Goal: Transaction & Acquisition: Purchase product/service

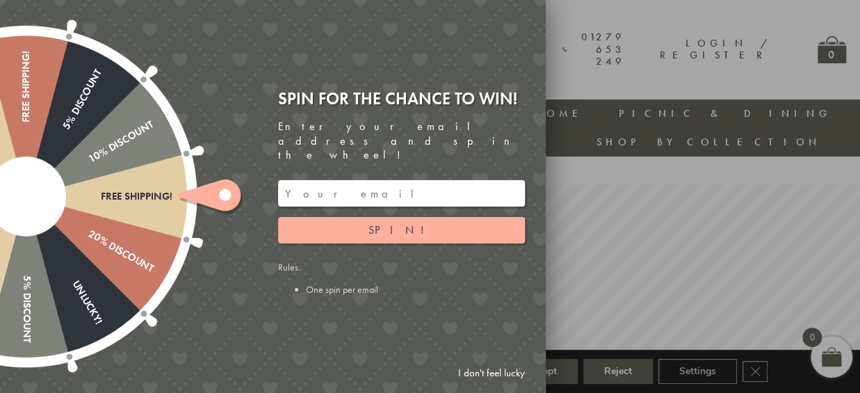
click at [492, 373] on link "I don't feel lucky" at bounding box center [491, 373] width 81 height 26
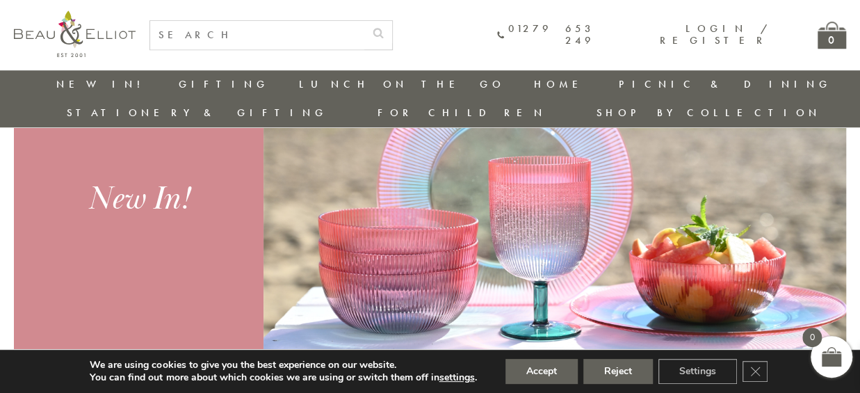
scroll to position [578, 0]
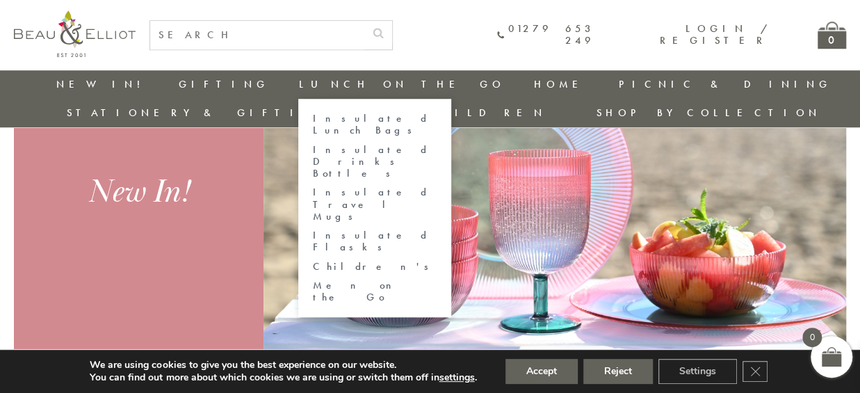
click at [312, 113] on link "Insulated Lunch Bags" at bounding box center [374, 125] width 125 height 24
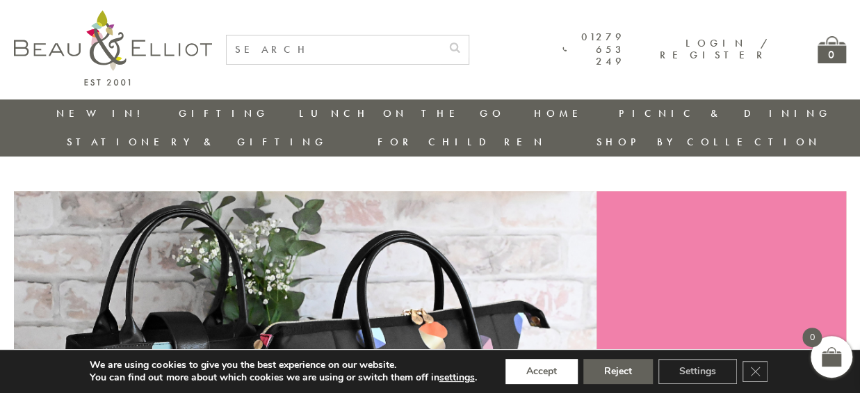
click at [528, 372] on button "Accept" at bounding box center [541, 371] width 72 height 25
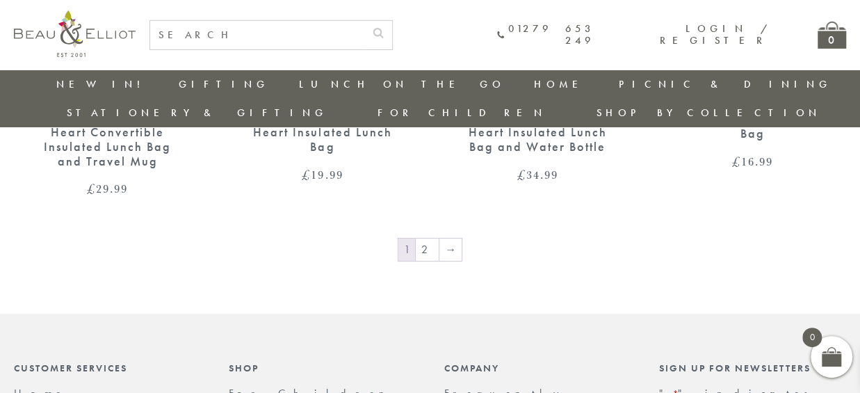
scroll to position [2351, 0]
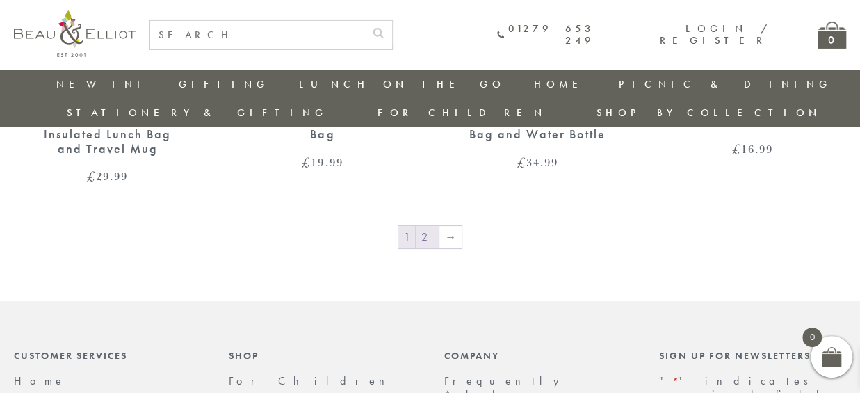
click at [431, 226] on link "2" at bounding box center [427, 237] width 23 height 22
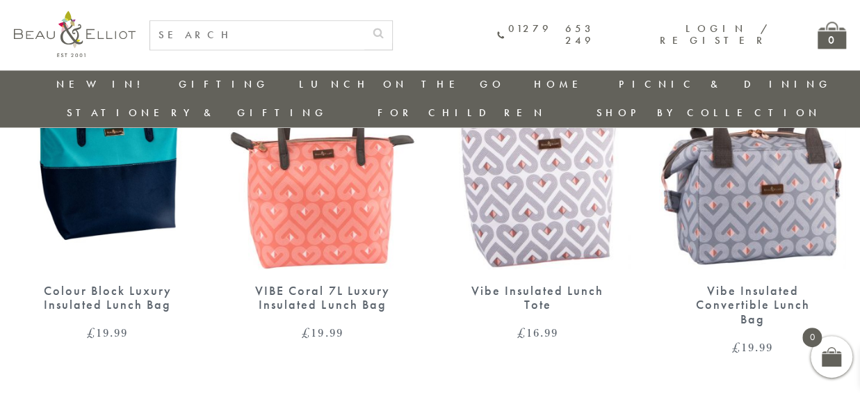
scroll to position [996, 0]
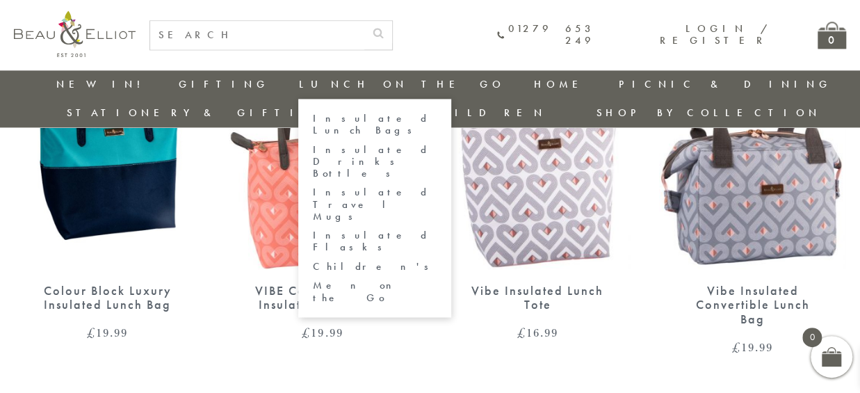
click at [312, 261] on link "Children's" at bounding box center [374, 267] width 125 height 12
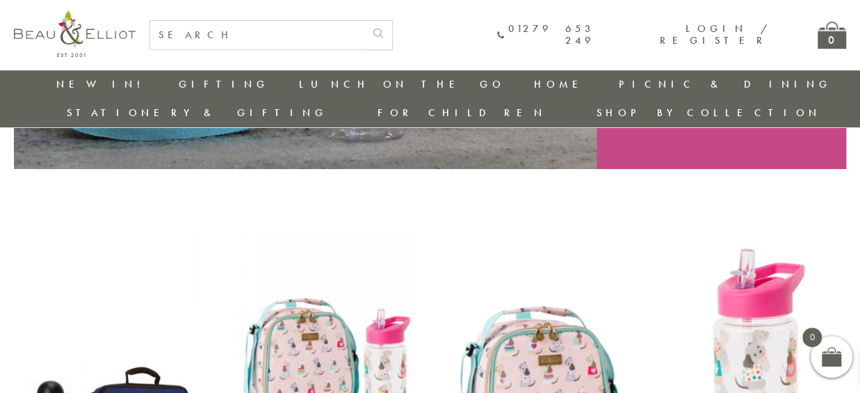
scroll to position [414, 0]
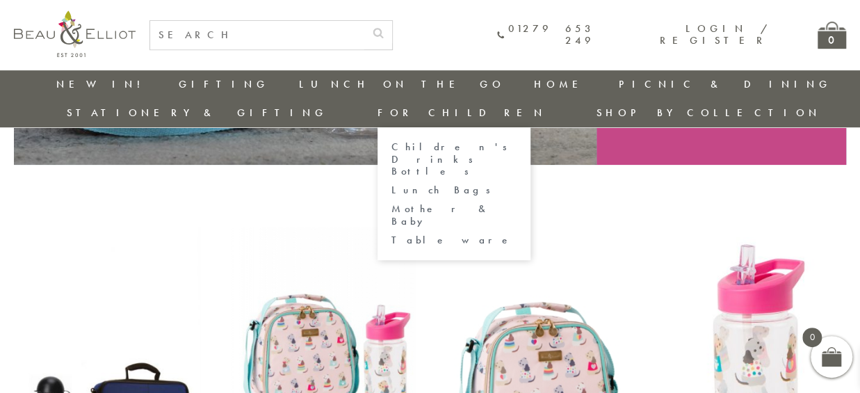
click at [517, 184] on link "Lunch Bags" at bounding box center [453, 190] width 125 height 12
